Goal: Task Accomplishment & Management: Use online tool/utility

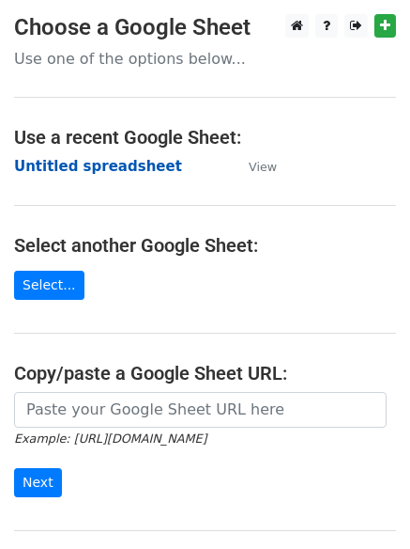
click at [114, 165] on strong "Untitled spreadsheet" at bounding box center [98, 166] width 168 height 17
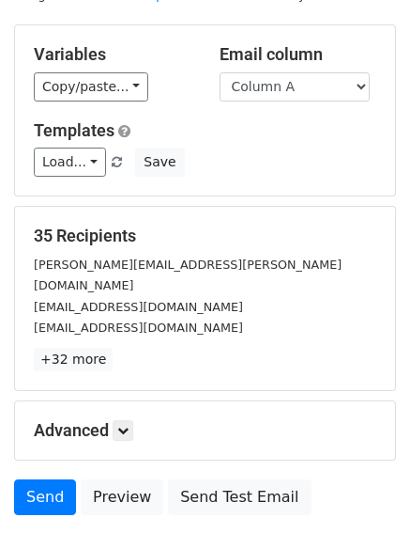
scroll to position [181, 0]
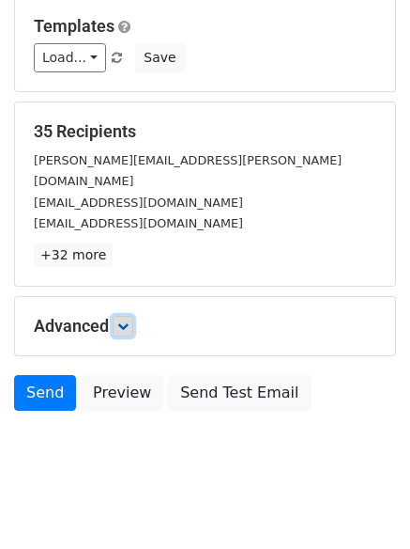
click at [121, 320] on icon at bounding box center [122, 325] width 11 height 11
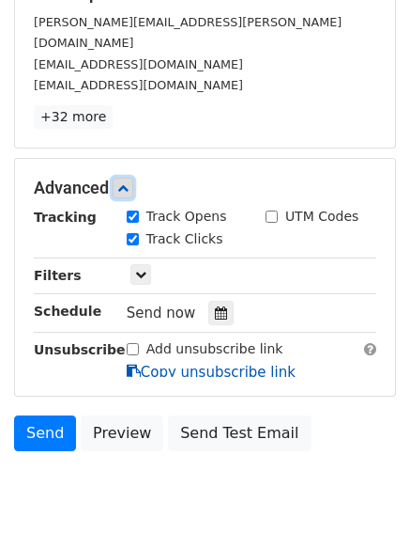
scroll to position [320, 0]
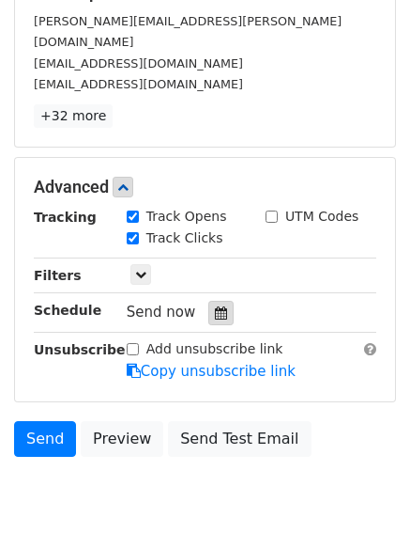
click at [209, 301] on div at bounding box center [221, 313] width 25 height 24
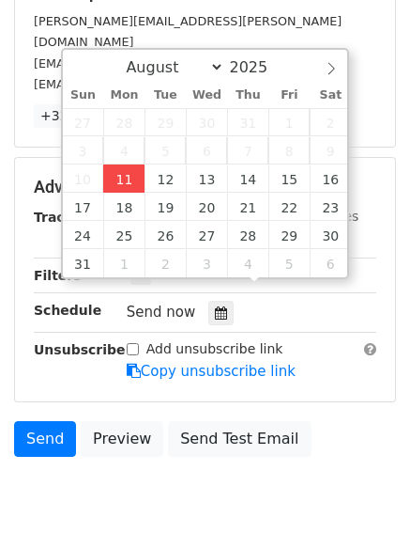
type input "2025-08-11 12:00"
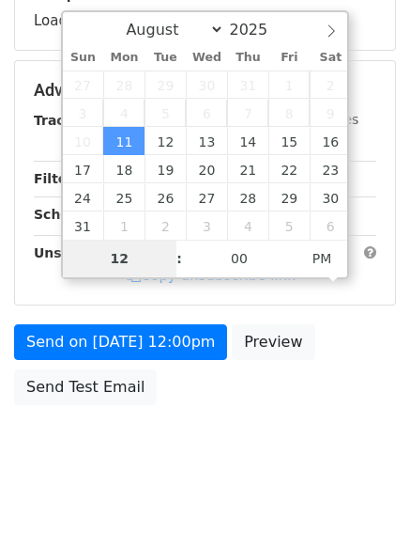
type input "4"
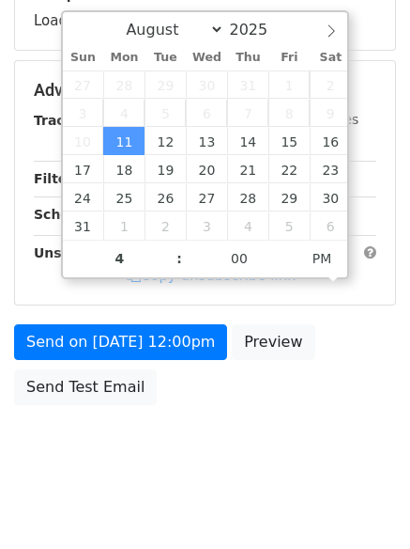
type input "2025-08-11 16:00"
click at [174, 480] on body "New Campaign Daily emails left: 50 Google Sheet: Untitled spreadsheet Variables…" at bounding box center [205, 92] width 410 height 796
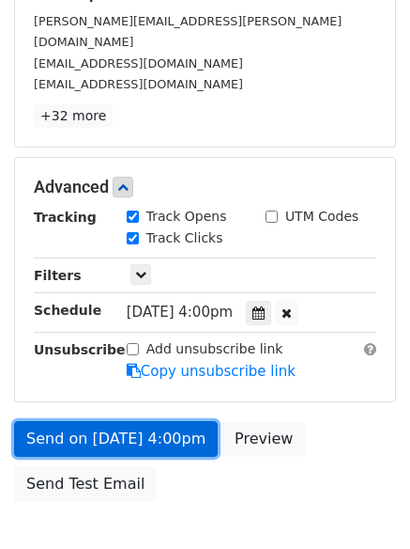
click at [169, 425] on link "Send on Aug 11 at 4:00pm" at bounding box center [116, 439] width 204 height 36
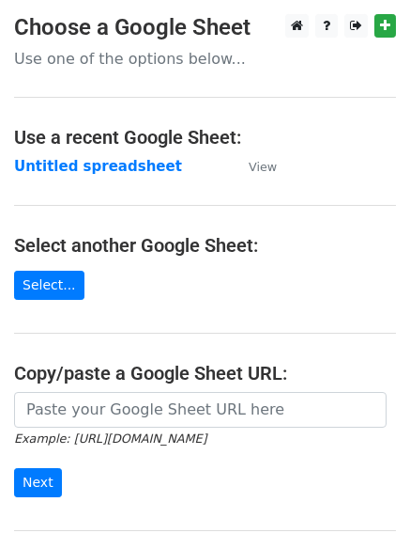
click at [70, 149] on main "Choose a Google Sheet Use one of the options below... Use a recent Google Sheet…" at bounding box center [205, 305] width 410 height 583
click at [84, 166] on strong "Untitled spreadsheet" at bounding box center [98, 166] width 168 height 17
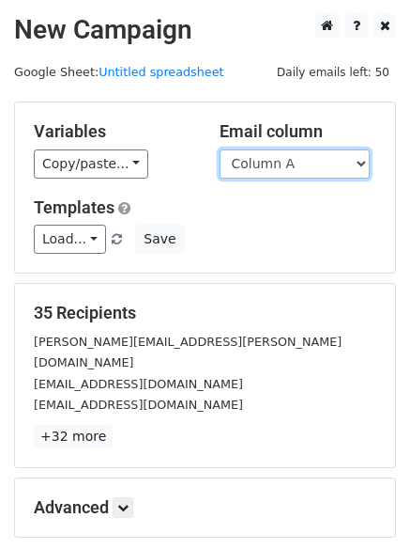
click at [296, 172] on select "Column A Column B Column C" at bounding box center [295, 163] width 150 height 29
select select "Column B"
click at [220, 149] on select "Column A Column B Column C" at bounding box center [295, 163] width 150 height 29
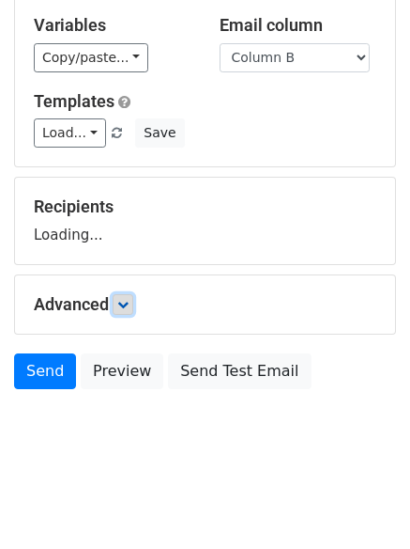
click at [128, 300] on icon at bounding box center [122, 304] width 11 height 11
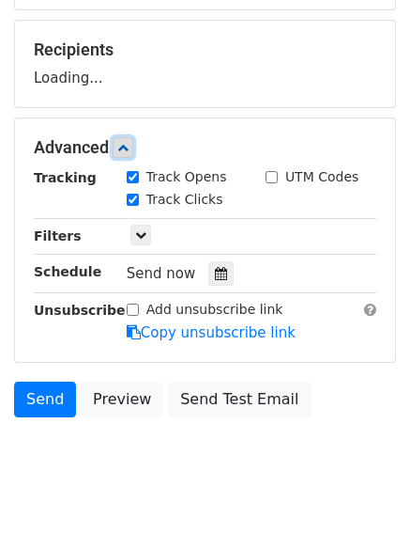
scroll to position [265, 0]
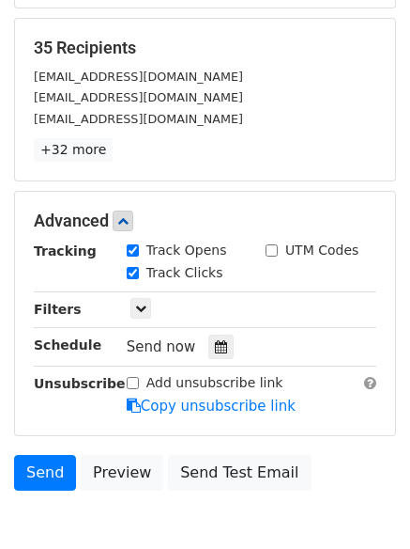
click at [215, 280] on div "Track Clicks" at bounding box center [182, 274] width 139 height 23
click at [215, 341] on icon at bounding box center [221, 346] width 12 height 13
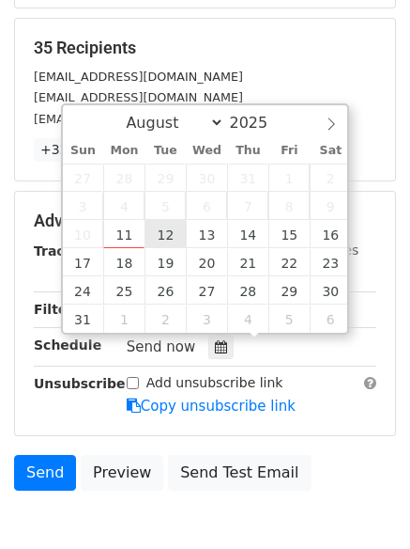
type input "2025-08-12 12:00"
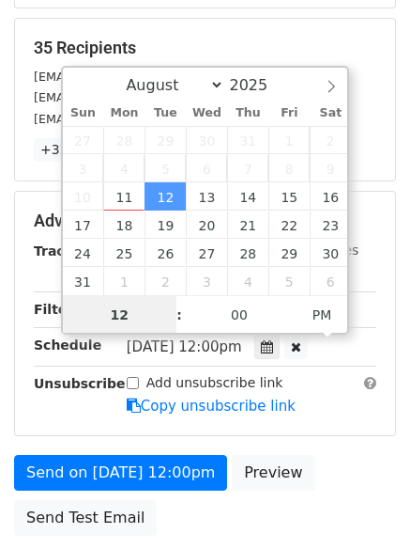
scroll to position [1, 0]
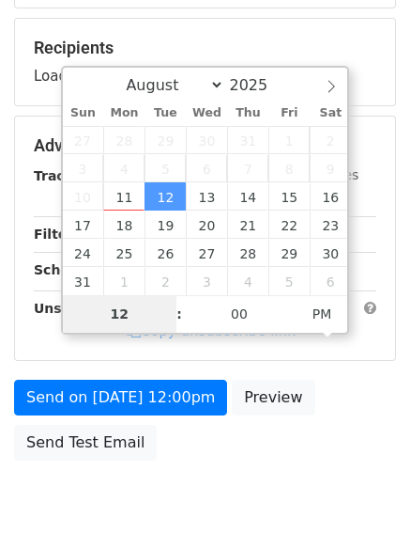
type input "5"
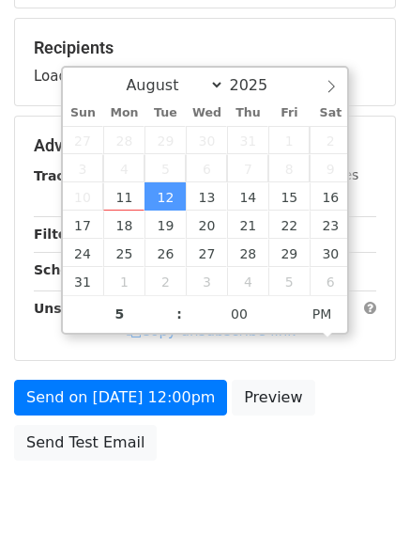
type input "2025-08-12 17:00"
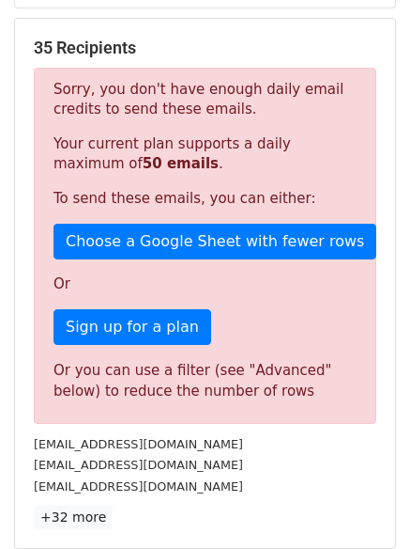
click at [203, 516] on p "+32 more" at bounding box center [205, 516] width 343 height 23
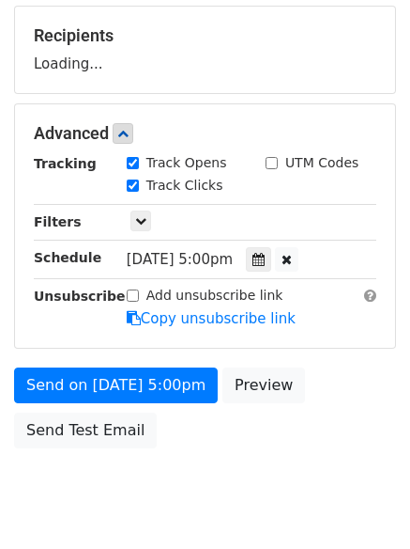
scroll to position [335, 0]
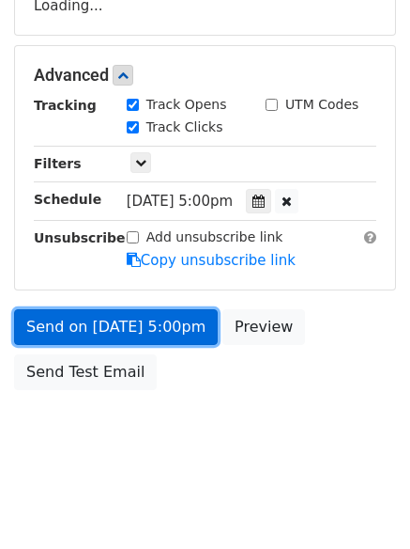
click at [159, 339] on link "Send on Aug 12 at 5:00pm" at bounding box center [116, 327] width 204 height 36
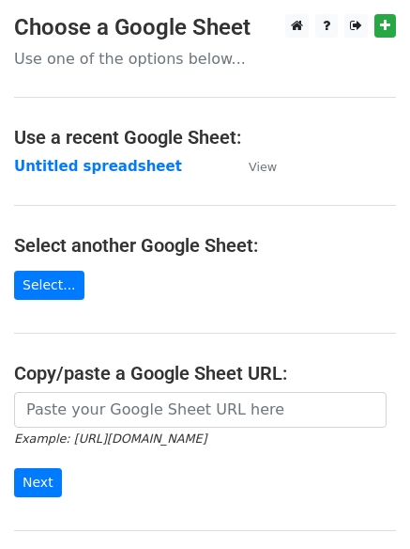
click at [121, 163] on strong "Untitled spreadsheet" at bounding box center [98, 166] width 168 height 17
click at [309, 172] on main "Choose a Google Sheet Use one of the options below... Use a recent Google Sheet…" at bounding box center [205, 305] width 410 height 583
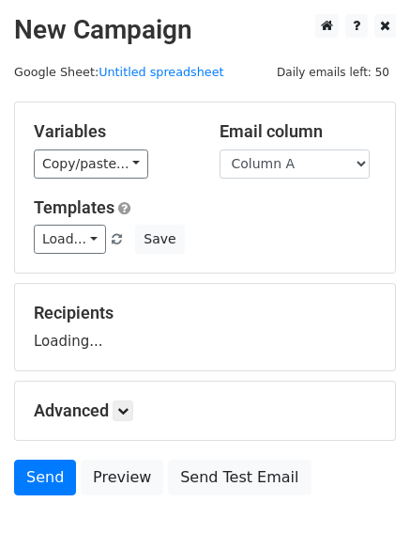
click at [331, 168] on select "Column A Column B Column C" at bounding box center [295, 163] width 150 height 29
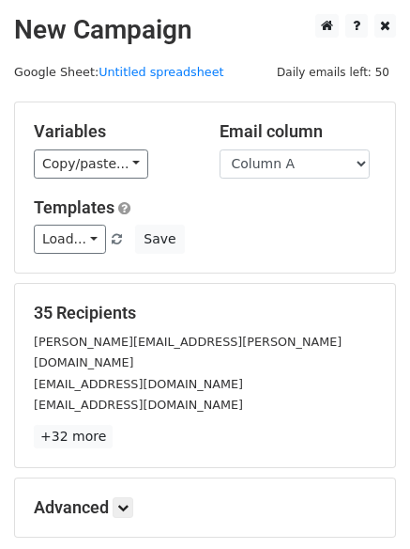
click at [328, 233] on div "Load... No templates saved Save" at bounding box center [205, 238] width 371 height 29
click at [288, 159] on select "Column A Column B Column C" at bounding box center [295, 163] width 150 height 29
select select "Column C"
click at [220, 149] on select "Column A Column B Column C" at bounding box center [295, 163] width 150 height 29
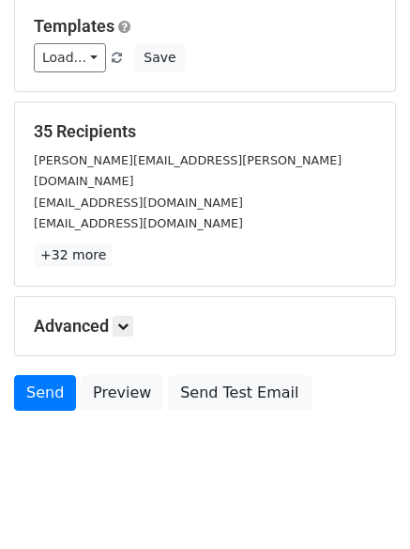
scroll to position [106, 0]
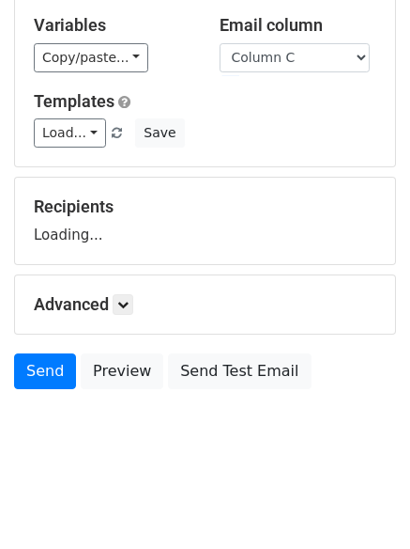
click at [126, 317] on div "Advanced Tracking Track Opens UTM Codes Track Clicks Filters Only include sprea…" at bounding box center [205, 304] width 380 height 58
click at [126, 310] on link at bounding box center [123, 304] width 21 height 21
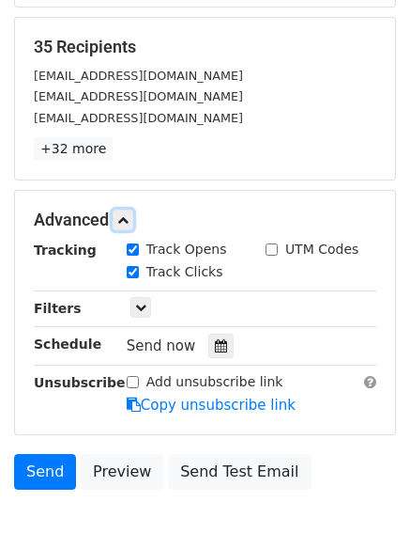
scroll to position [283, 0]
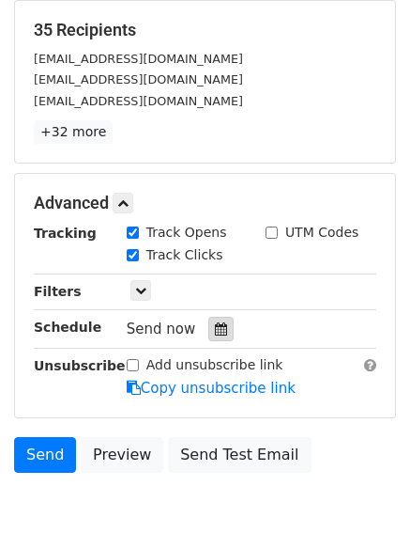
click at [215, 333] on icon at bounding box center [221, 328] width 12 height 13
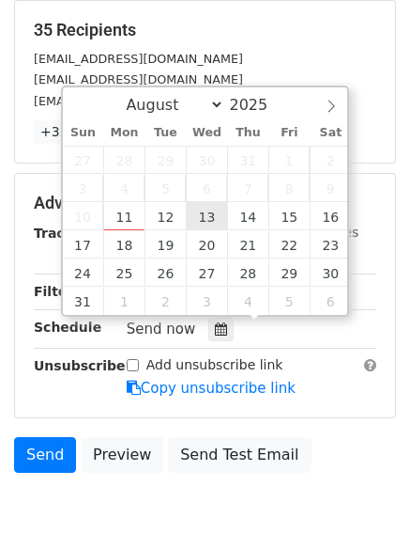
type input "2025-08-13 12:00"
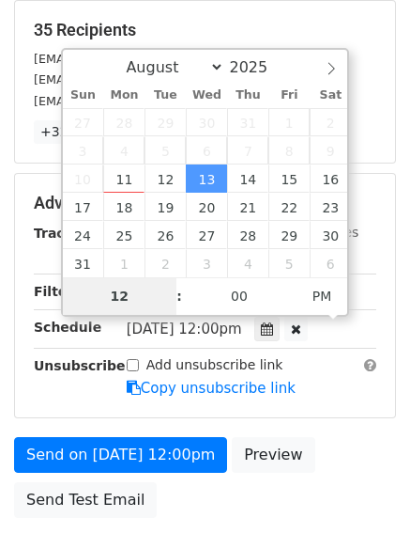
type input "6"
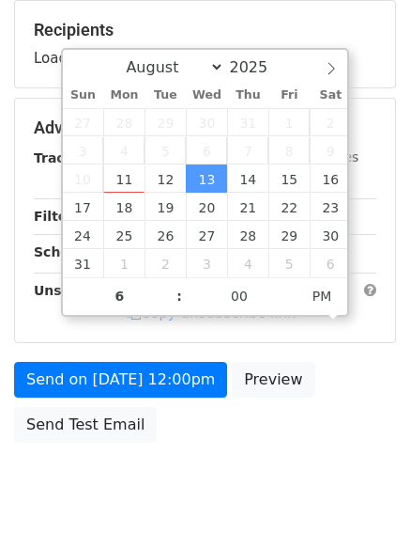
type input "2025-08-13 18:00"
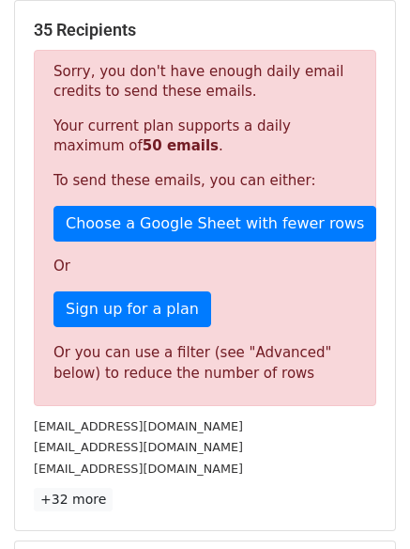
drag, startPoint x: 203, startPoint y: 212, endPoint x: 207, endPoint y: 452, distance: 239.5
click at [207, 452] on div "sales@verdantalchemy.co.uk" at bounding box center [205, 447] width 371 height 22
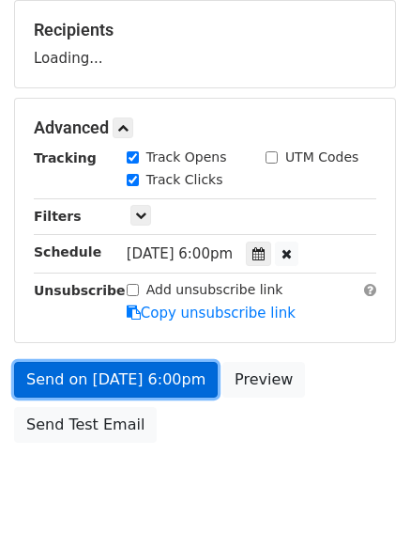
click at [172, 391] on link "Send on Aug 13 at 6:00pm" at bounding box center [116, 380] width 204 height 36
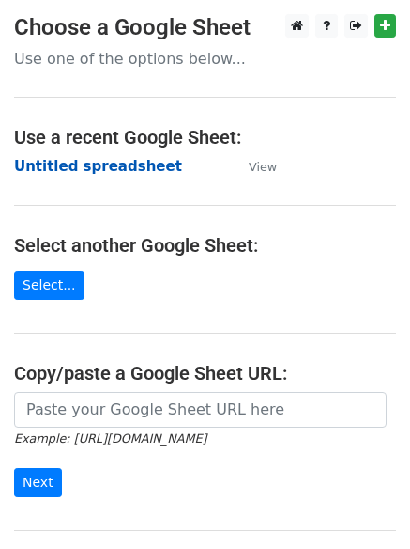
click at [124, 168] on strong "Untitled spreadsheet" at bounding box center [98, 166] width 168 height 17
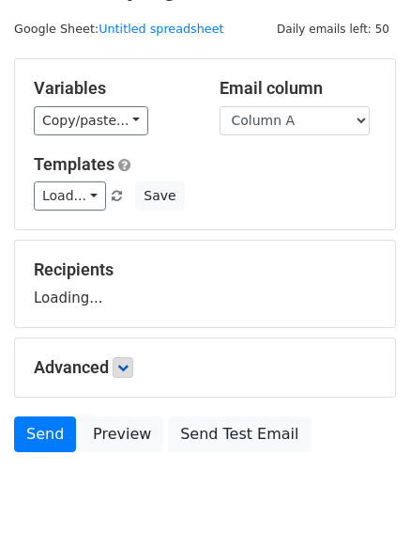
scroll to position [106, 0]
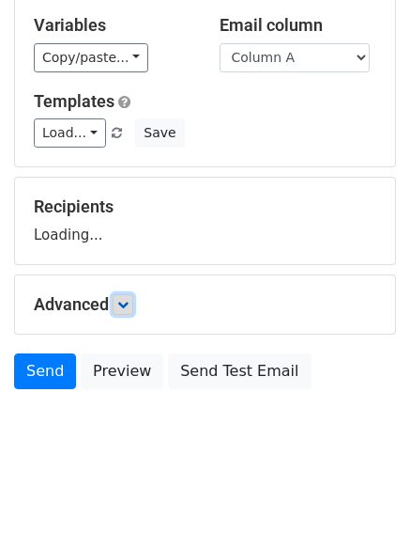
click at [130, 310] on link at bounding box center [123, 304] width 21 height 21
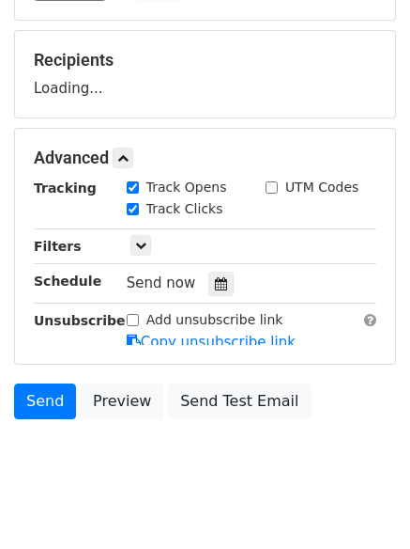
scroll to position [263, 0]
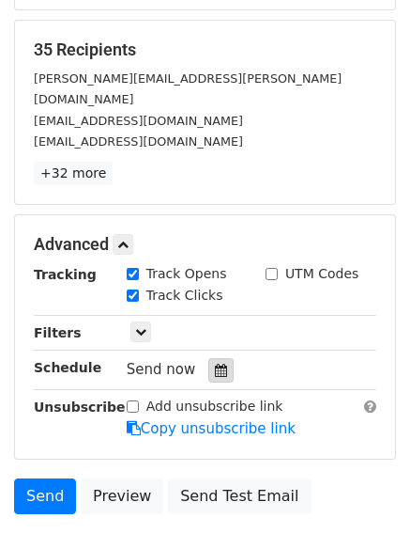
click at [216, 364] on icon at bounding box center [221, 370] width 12 height 13
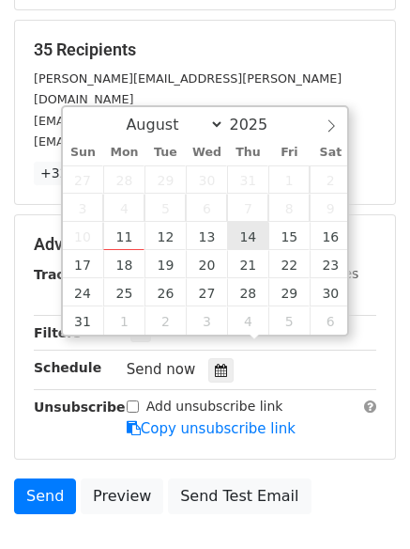
type input "2025-08-14 12:00"
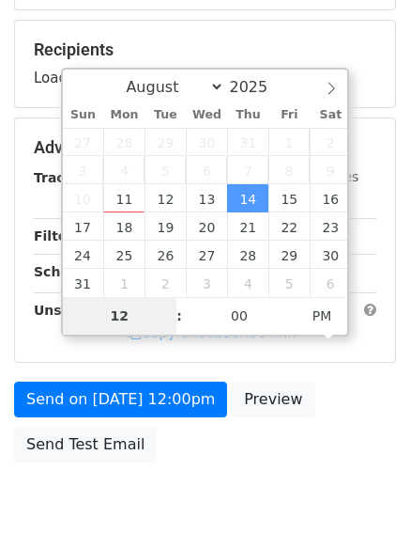
type input "7"
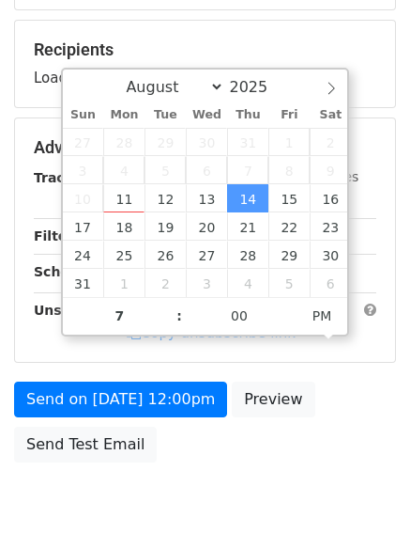
type input "2025-08-14 19:00"
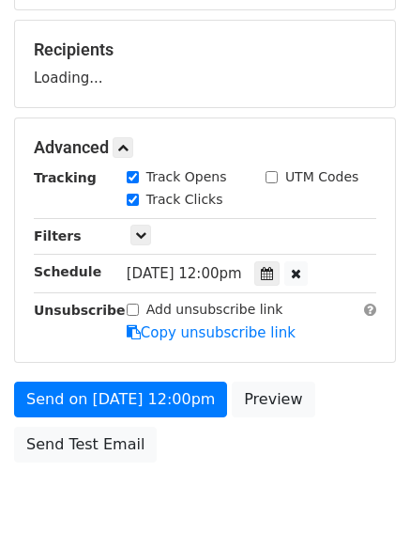
click at [224, 534] on body "New Campaign Daily emails left: 50 Google Sheet: Untitled spreadsheet Variables…" at bounding box center [205, 149] width 410 height 796
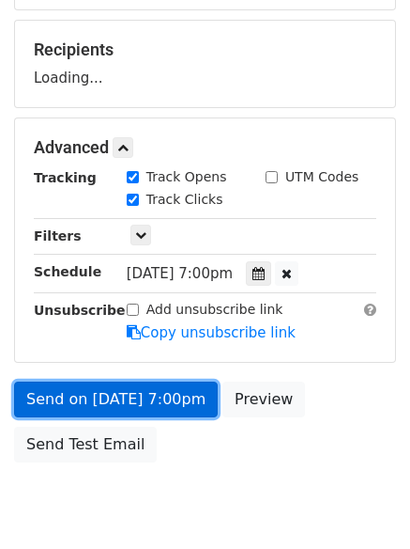
click at [171, 401] on link "Send on Aug 14 at 7:00pm" at bounding box center [116, 399] width 204 height 36
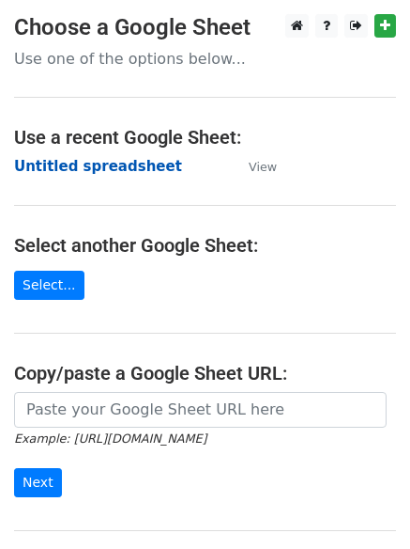
click at [119, 170] on strong "Untitled spreadsheet" at bounding box center [98, 166] width 168 height 17
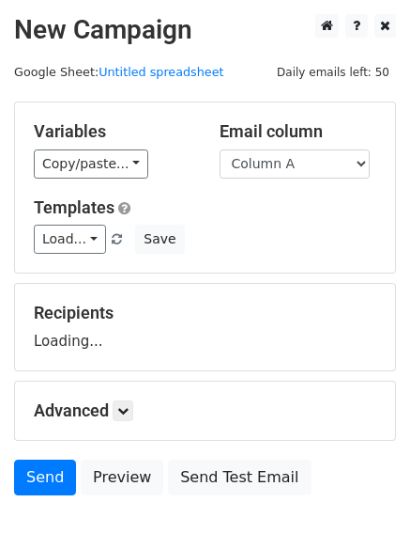
click at [289, 177] on select "Column A Column B Column C" at bounding box center [295, 163] width 150 height 29
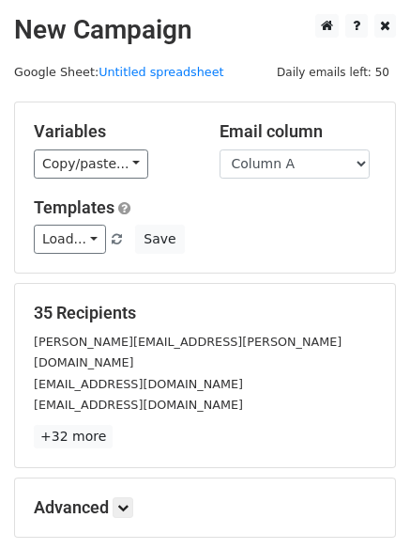
click at [293, 219] on div "Templates Load... No templates saved Save" at bounding box center [205, 225] width 371 height 57
click at [297, 165] on select "Column A Column B Column C" at bounding box center [295, 163] width 150 height 29
select select "Column B"
click at [220, 149] on select "Column A Column B Column C" at bounding box center [295, 163] width 150 height 29
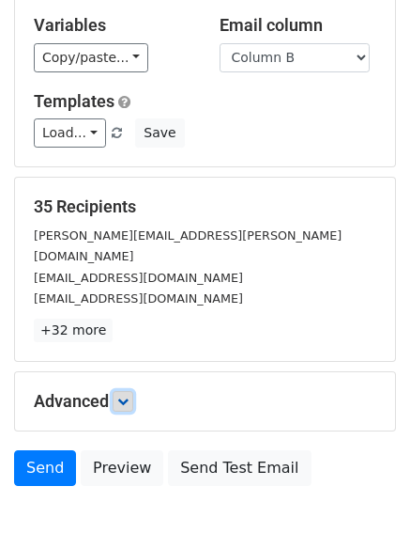
click at [129, 395] on icon at bounding box center [122, 400] width 11 height 11
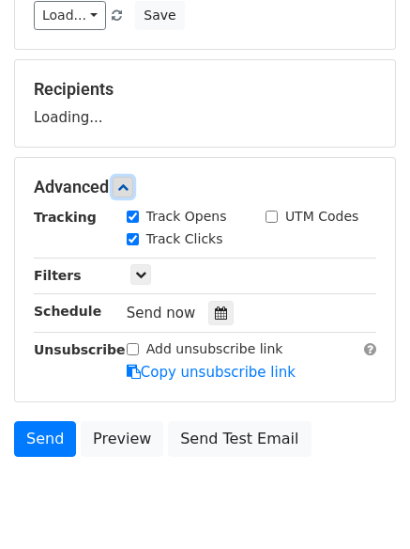
scroll to position [240, 0]
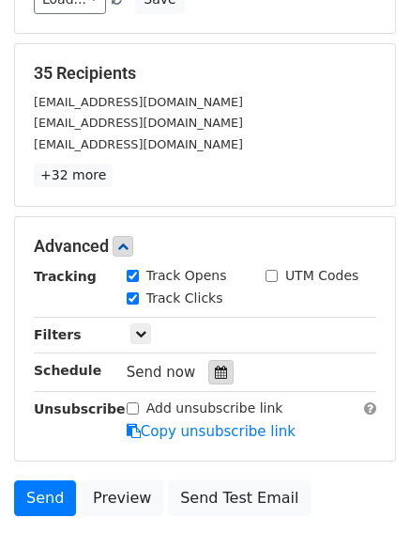
click at [219, 376] on div at bounding box center [221, 372] width 25 height 24
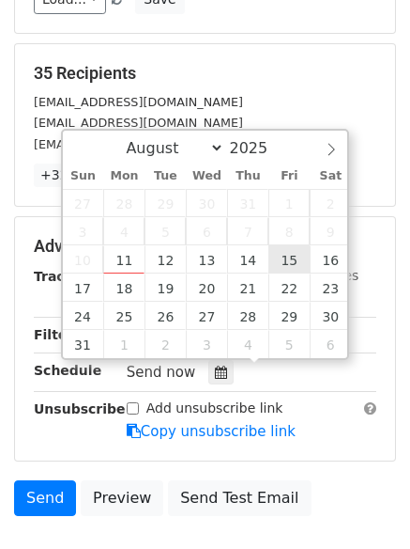
type input "2025-08-15 12:00"
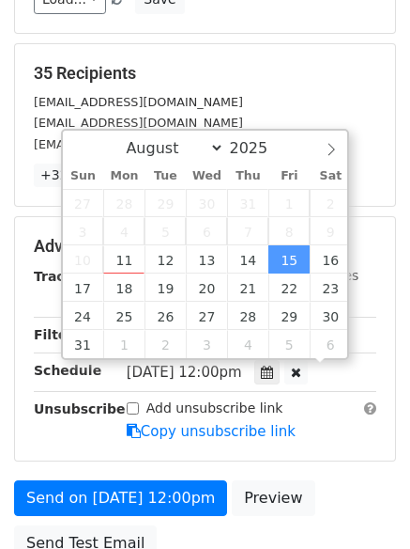
scroll to position [1, 0]
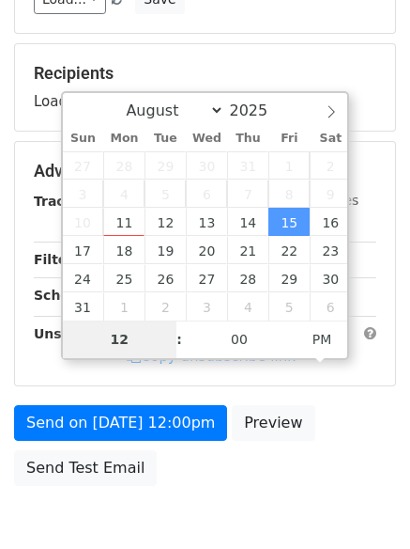
type input "8"
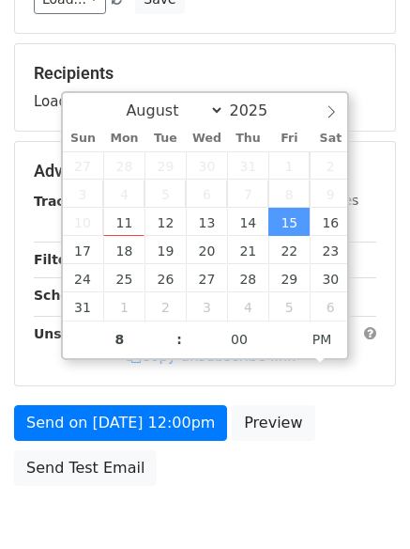
type input "2025-08-15 20:00"
click at [281, 507] on body "New Campaign Daily emails left: 50 Google Sheet: Untitled spreadsheet Variables…" at bounding box center [205, 173] width 410 height 796
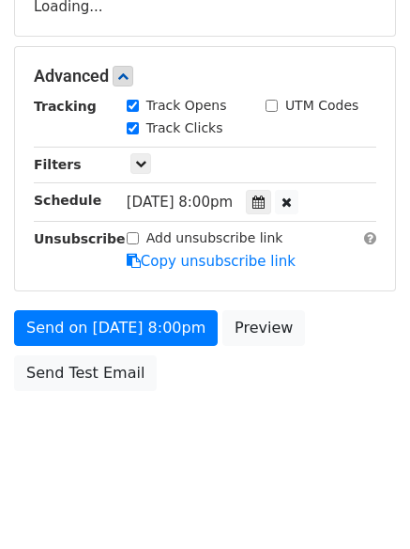
scroll to position [335, 0]
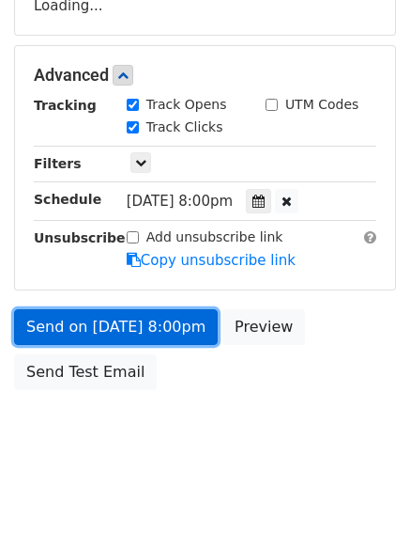
click at [192, 319] on link "Send on Aug 15 at 8:00pm" at bounding box center [116, 327] width 204 height 36
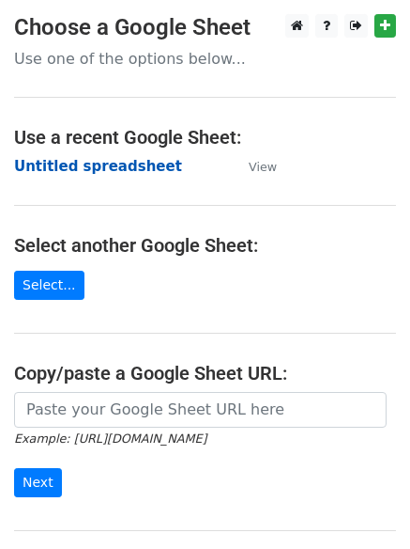
click at [125, 173] on strong "Untitled spreadsheet" at bounding box center [98, 166] width 168 height 17
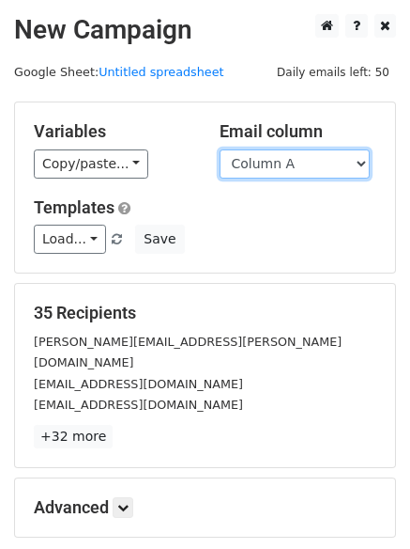
click at [284, 162] on select "Column A Column B Column C" at bounding box center [295, 163] width 150 height 29
select select "Column C"
click at [220, 149] on select "Column A Column B Column C" at bounding box center [295, 163] width 150 height 29
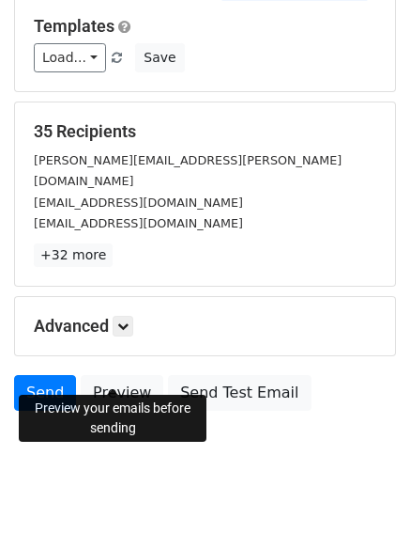
scroll to position [106, 0]
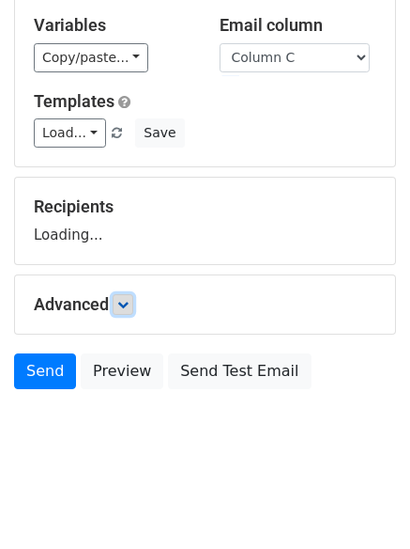
click at [123, 308] on icon at bounding box center [122, 304] width 11 height 11
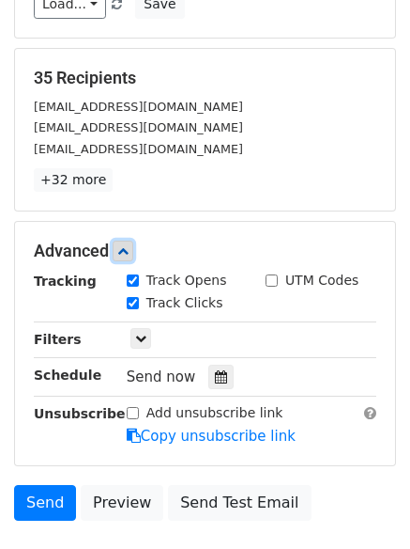
scroll to position [365, 0]
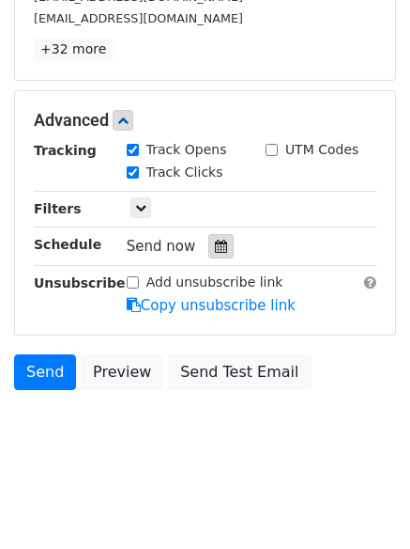
click at [220, 249] on div at bounding box center [221, 246] width 25 height 24
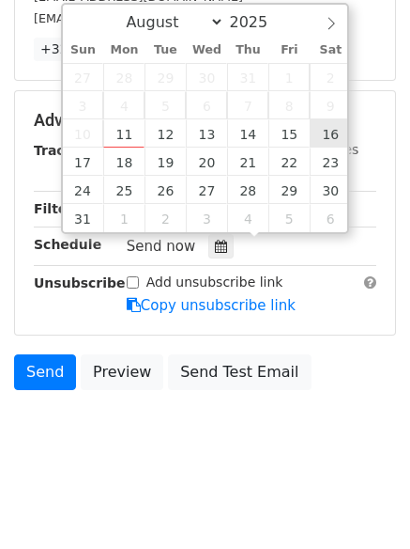
type input "[DATE] 12:00"
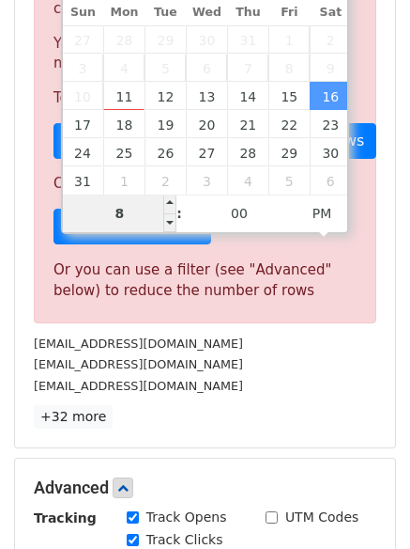
click at [146, 220] on input "8" at bounding box center [120, 213] width 115 height 38
type input "9"
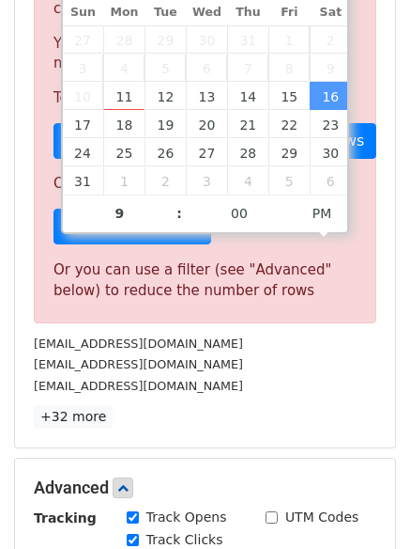
type input "[DATE] 21:00"
click at [272, 431] on div "35 Recipients Sorry, you don't have enough daily email credits to send these em…" at bounding box center [205, 182] width 380 height 529
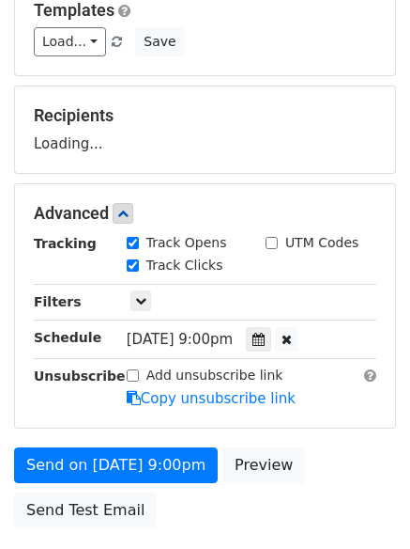
scroll to position [335, 0]
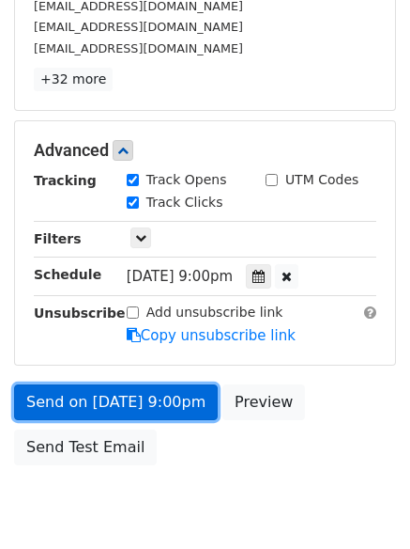
click at [177, 399] on link "Send on [DATE] 9:00pm" at bounding box center [116, 402] width 204 height 36
